Goal: Find specific page/section: Find specific page/section

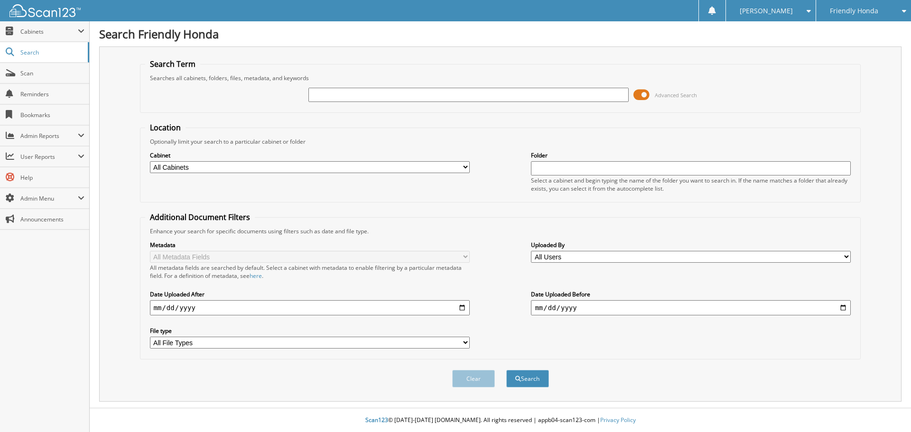
click at [372, 161] on div "Cabinet All Cabinets ACCOUNTS PAYABLE CAR DEALS DAILY DEPOSIT DEAD DEALS FRIEND…" at bounding box center [310, 162] width 320 height 24
click at [342, 167] on select "All Cabinets ACCOUNTS PAYABLE CAR DEALS DAILY DEPOSIT DEAD DEALS FRIENDLY FORD …" at bounding box center [310, 167] width 320 height 12
click at [413, 123] on fieldset "Location Optionally limit your search to a particular cabinet or folder Cabinet…" at bounding box center [500, 162] width 721 height 80
click at [642, 96] on span at bounding box center [642, 95] width 16 height 14
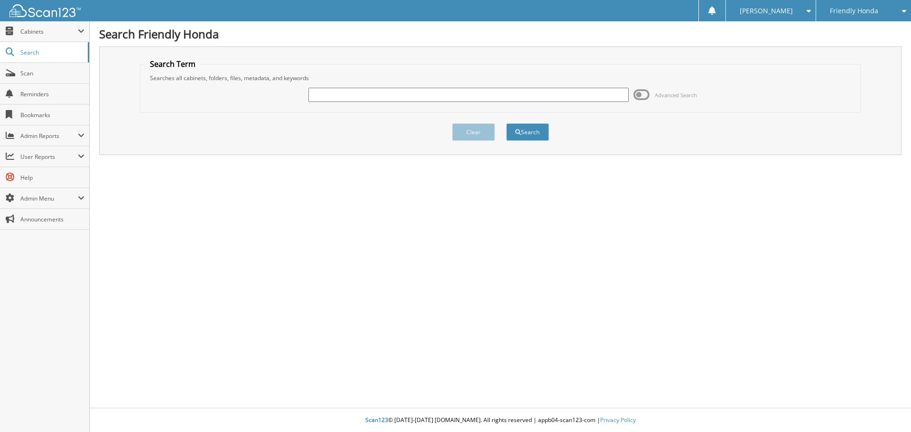
click at [642, 95] on span at bounding box center [642, 95] width 16 height 14
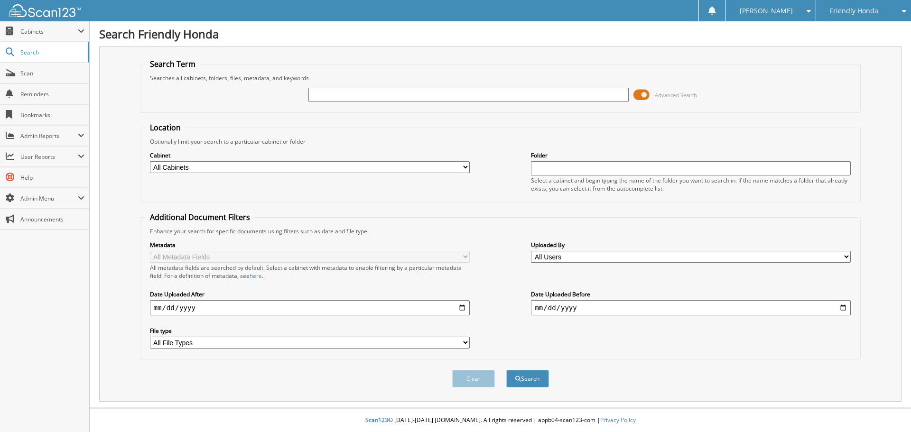
click at [642, 95] on span at bounding box center [642, 95] width 16 height 14
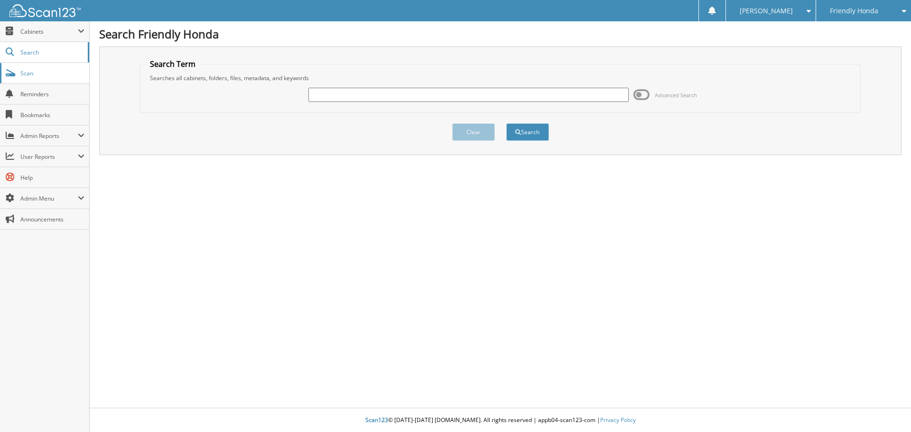
click at [32, 71] on span "Scan" at bounding box center [52, 73] width 64 height 8
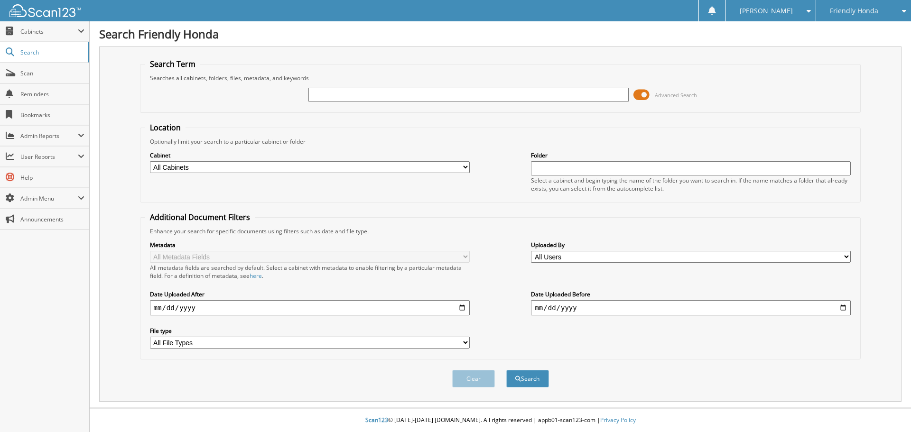
click at [645, 92] on span at bounding box center [642, 95] width 16 height 14
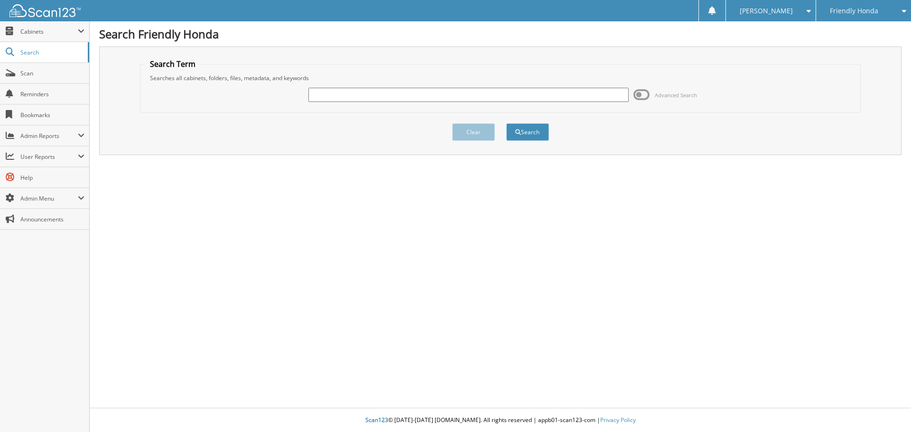
click at [642, 95] on span at bounding box center [642, 95] width 16 height 14
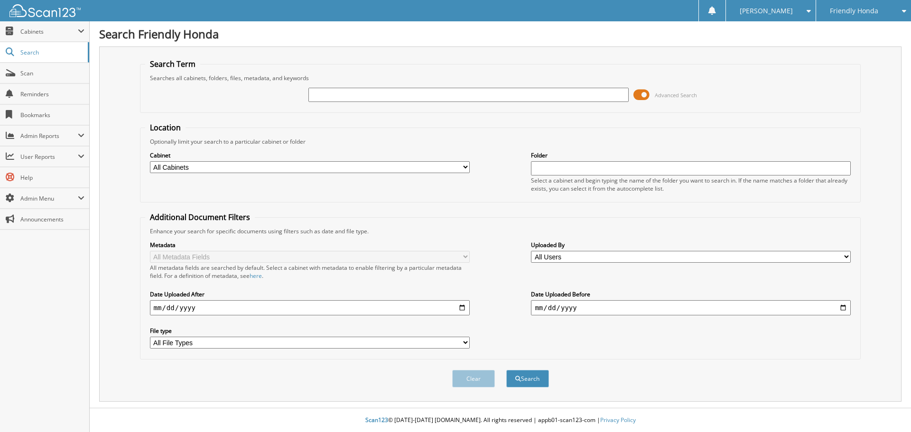
click at [642, 95] on span at bounding box center [642, 95] width 16 height 14
